Goal: Transaction & Acquisition: Purchase product/service

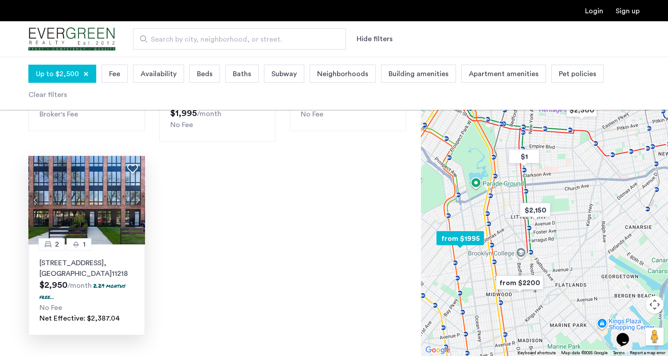
scroll to position [539, 0]
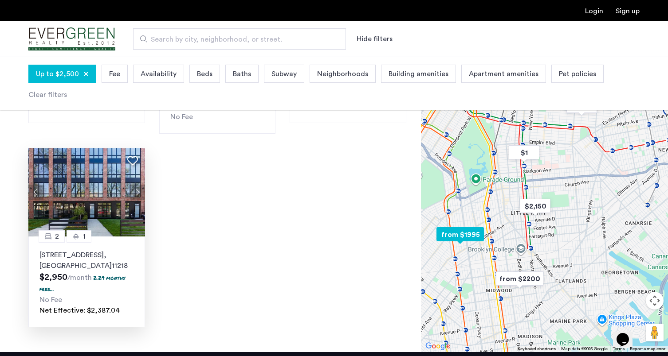
click at [135, 185] on button "Next apartment" at bounding box center [137, 192] width 15 height 15
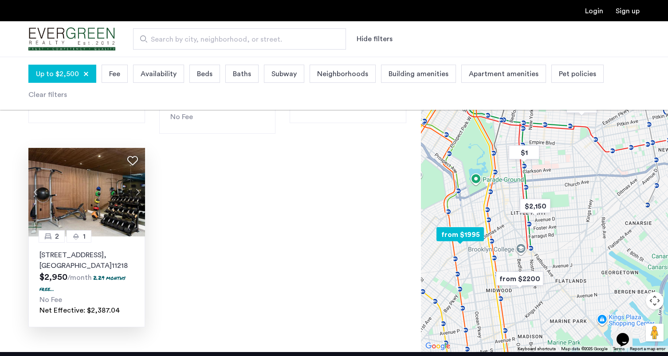
click at [135, 185] on button "Next apartment" at bounding box center [137, 192] width 15 height 15
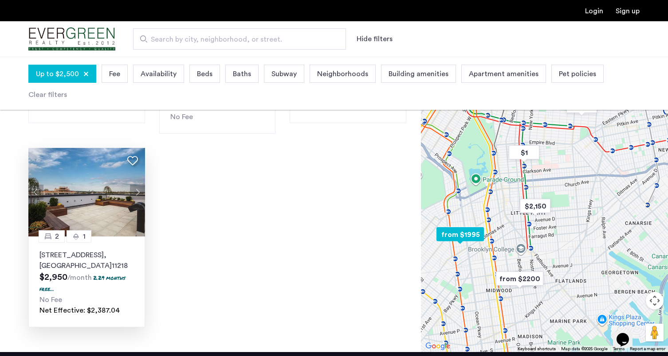
click at [135, 185] on button "Next apartment" at bounding box center [137, 192] width 15 height 15
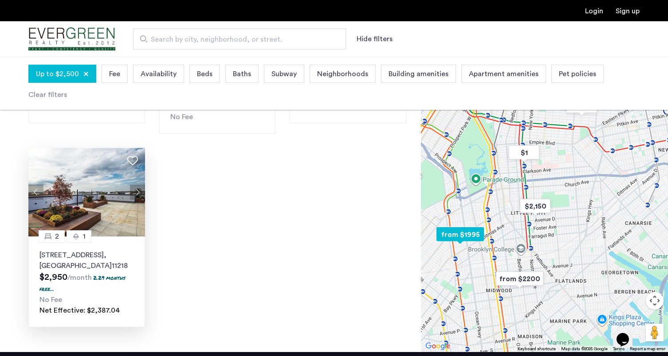
click at [135, 185] on button "Next apartment" at bounding box center [137, 192] width 15 height 15
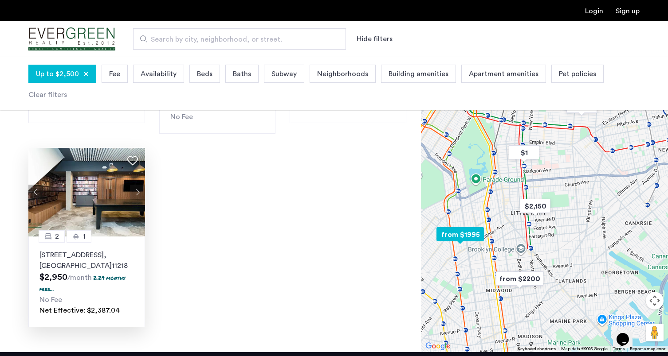
click at [135, 185] on button "Next apartment" at bounding box center [137, 192] width 15 height 15
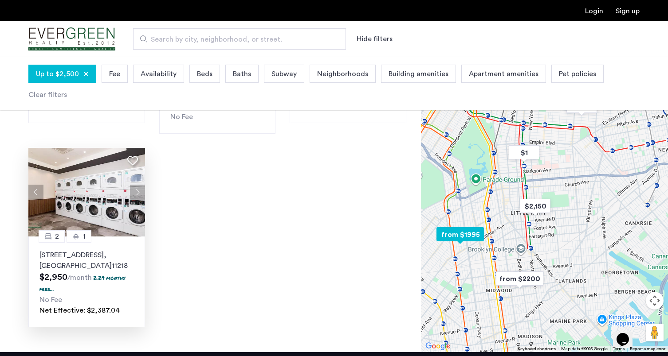
click at [135, 185] on button "Next apartment" at bounding box center [137, 192] width 15 height 15
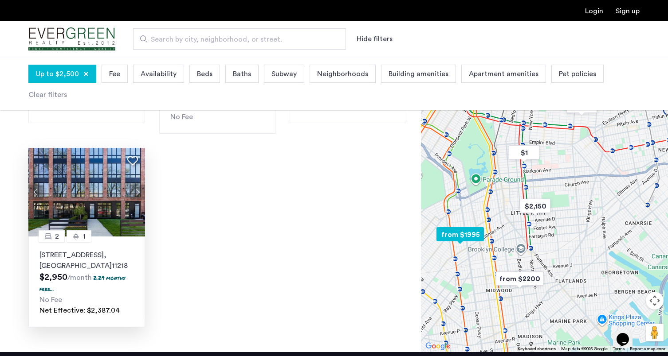
click at [135, 185] on button "Next apartment" at bounding box center [137, 192] width 15 height 15
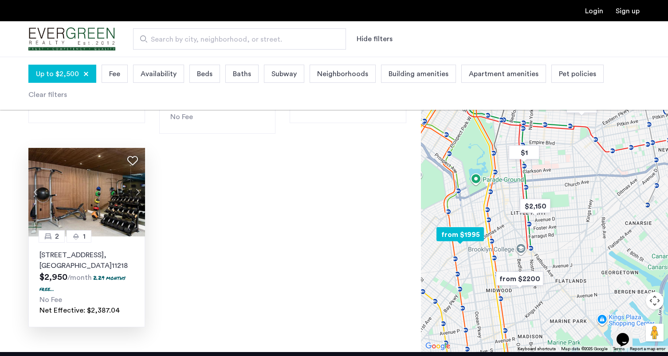
click at [135, 185] on button "Next apartment" at bounding box center [137, 192] width 15 height 15
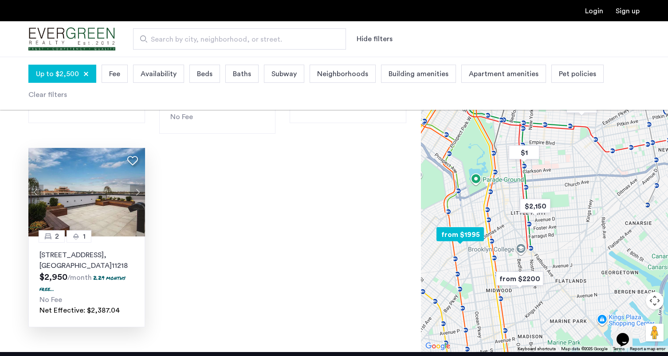
click at [135, 185] on button "Next apartment" at bounding box center [137, 192] width 15 height 15
click at [96, 174] on img at bounding box center [86, 192] width 117 height 89
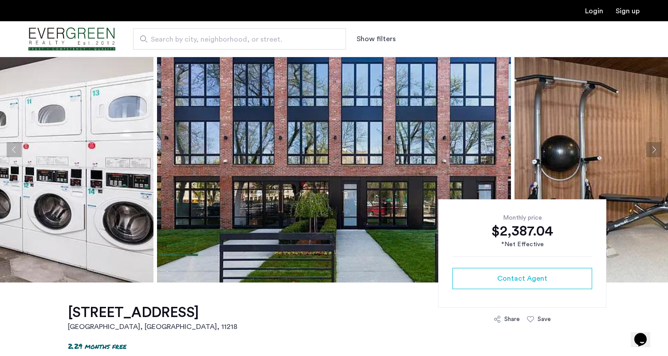
scroll to position [54, 0]
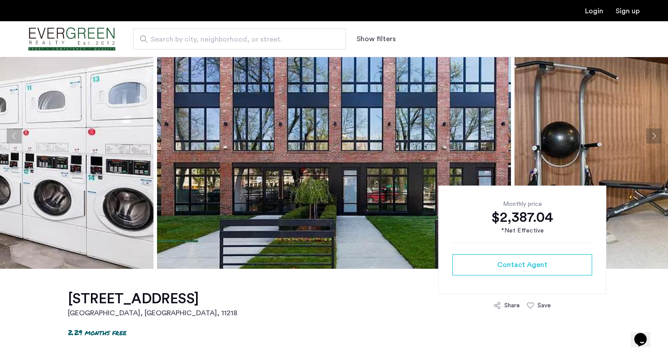
click at [653, 136] on button "Next apartment" at bounding box center [653, 136] width 15 height 15
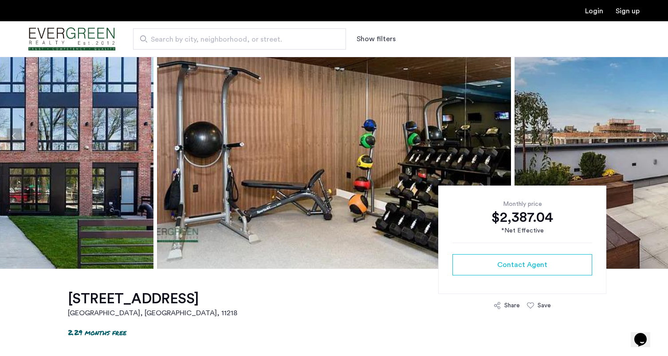
click at [653, 136] on button "Next apartment" at bounding box center [653, 136] width 15 height 15
click at [649, 138] on button "Next apartment" at bounding box center [653, 136] width 15 height 15
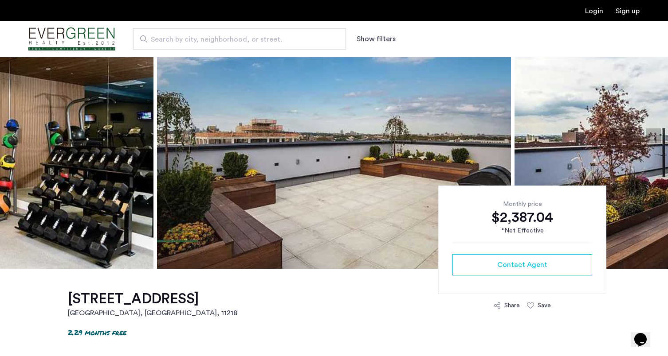
click at [649, 138] on button "Next apartment" at bounding box center [653, 136] width 15 height 15
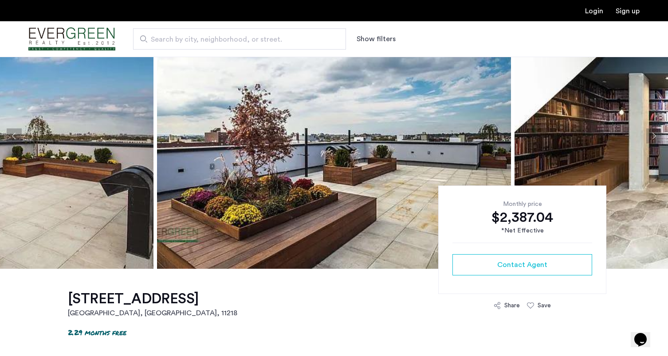
click at [649, 138] on button "Next apartment" at bounding box center [653, 136] width 15 height 15
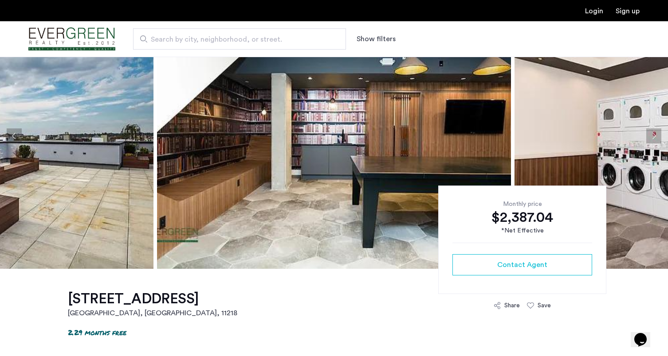
click at [649, 138] on button "Next apartment" at bounding box center [653, 136] width 15 height 15
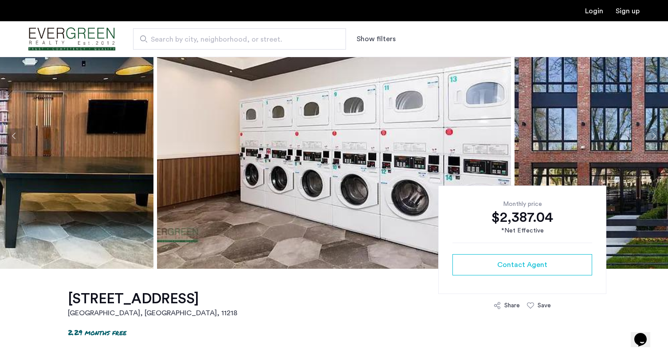
click at [649, 138] on button "Next apartment" at bounding box center [653, 136] width 15 height 15
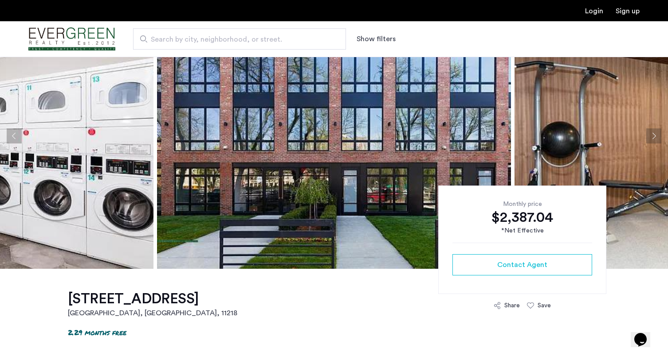
click at [649, 138] on button "Next apartment" at bounding box center [653, 136] width 15 height 15
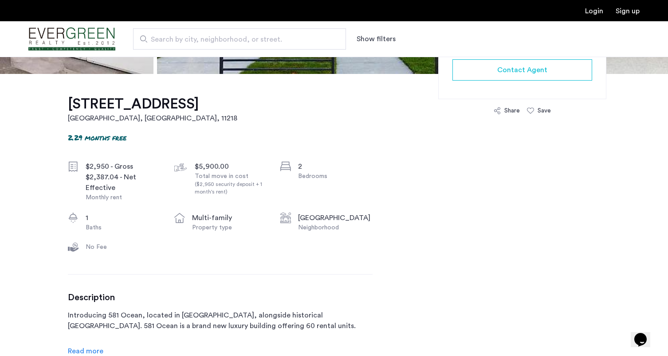
scroll to position [254, 0]
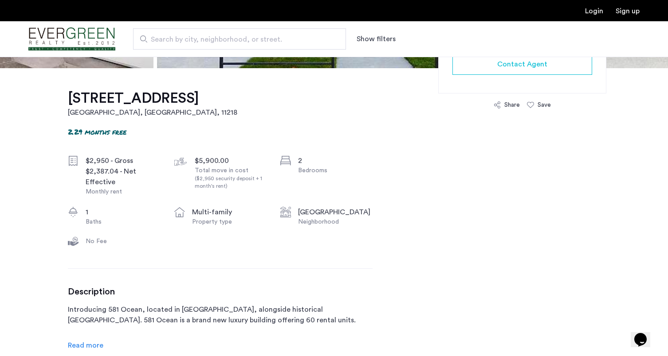
drag, startPoint x: 136, startPoint y: 112, endPoint x: 128, endPoint y: 111, distance: 8.5
click at [128, 111] on h2 "Brooklyn, NY , 11218" at bounding box center [152, 112] width 169 height 11
